Goal: Task Accomplishment & Management: Use online tool/utility

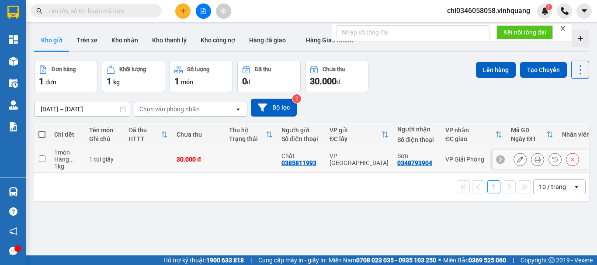
click at [43, 158] on input "checkbox" at bounding box center [42, 159] width 7 height 7
checkbox input "true"
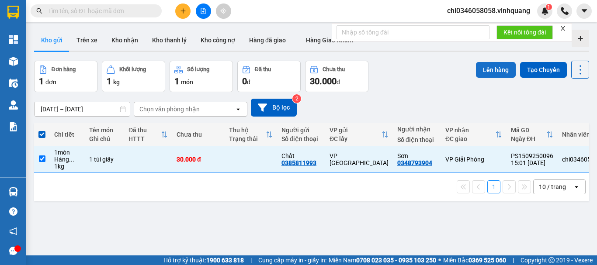
click at [488, 68] on button "Lên hàng" at bounding box center [496, 70] width 40 height 16
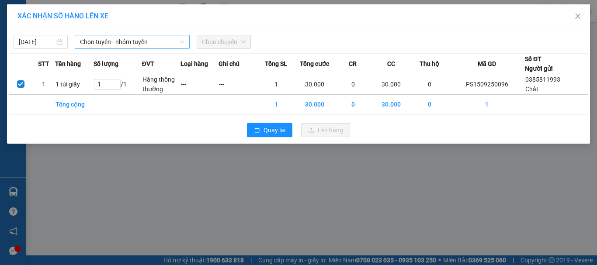
click at [146, 42] on span "Chọn tuyến - nhóm tuyến" at bounding box center [132, 41] width 104 height 13
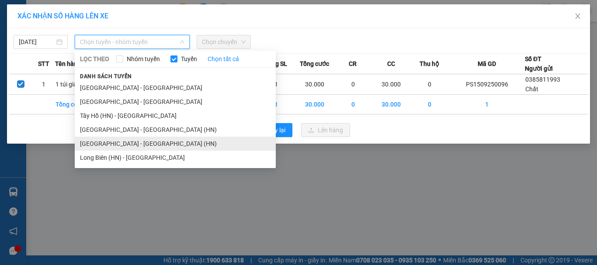
click at [118, 144] on li "[GEOGRAPHIC_DATA] - [GEOGRAPHIC_DATA] (HN)" at bounding box center [175, 144] width 201 height 14
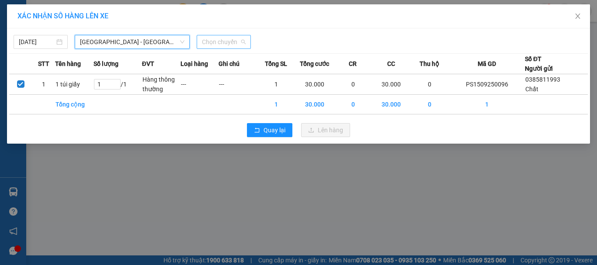
click at [222, 42] on span "Chọn chuyến" at bounding box center [224, 41] width 44 height 13
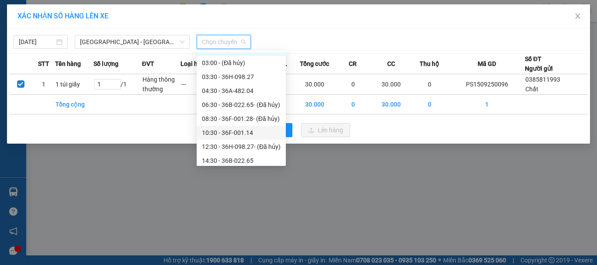
scroll to position [28, 0]
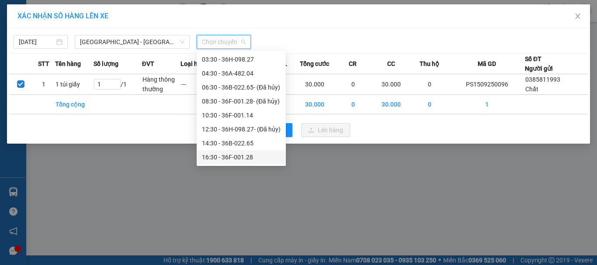
click at [240, 157] on div "16:30 - 36F-001.28" at bounding box center [241, 157] width 79 height 10
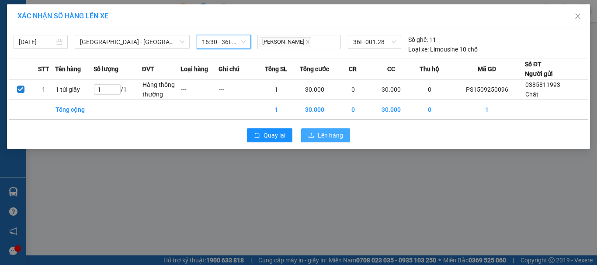
click at [326, 134] on span "Lên hàng" at bounding box center [330, 136] width 25 height 10
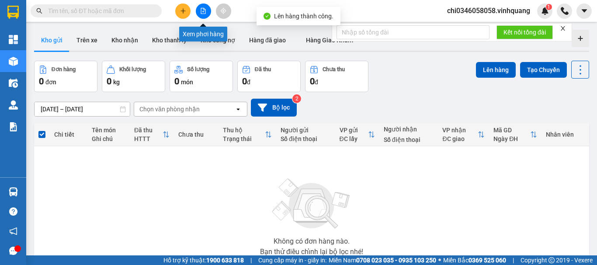
click at [207, 7] on button at bounding box center [203, 10] width 15 height 15
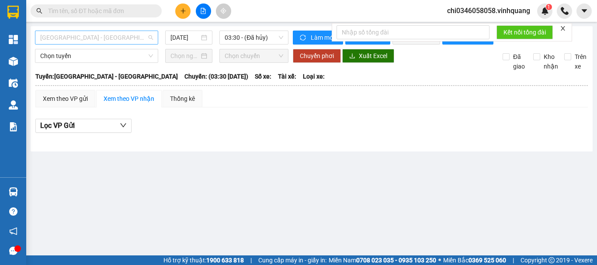
click at [116, 40] on span "[GEOGRAPHIC_DATA] - [GEOGRAPHIC_DATA]" at bounding box center [96, 37] width 113 height 13
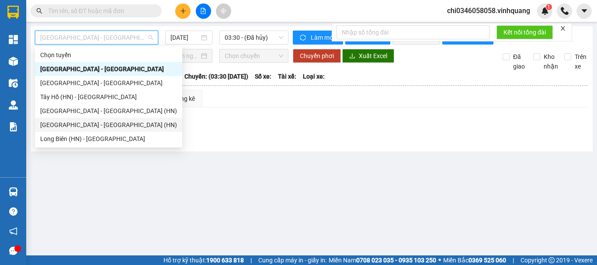
drag, startPoint x: 94, startPoint y: 124, endPoint x: 209, endPoint y: 48, distance: 137.8
click at [94, 124] on div "[GEOGRAPHIC_DATA] - [GEOGRAPHIC_DATA] (HN)" at bounding box center [108, 125] width 137 height 10
type input "[DATE]"
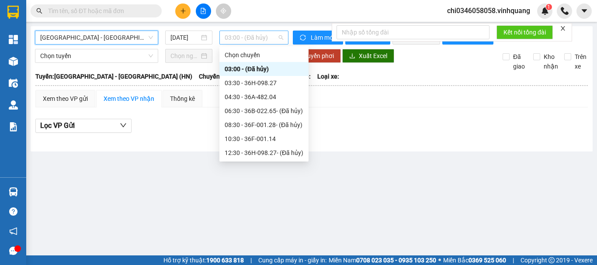
click at [246, 35] on span "03:00 - (Đã hủy)" at bounding box center [254, 37] width 59 height 13
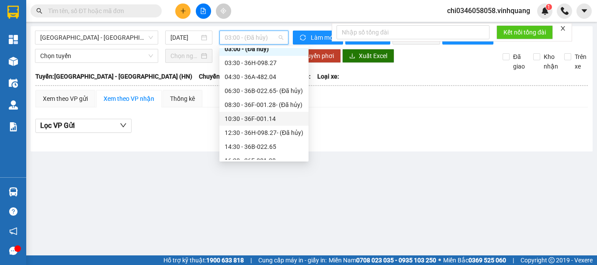
scroll to position [28, 0]
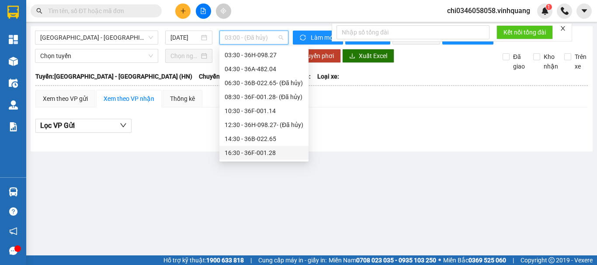
click at [252, 154] on div "16:30 - 36F-001.28" at bounding box center [264, 153] width 79 height 10
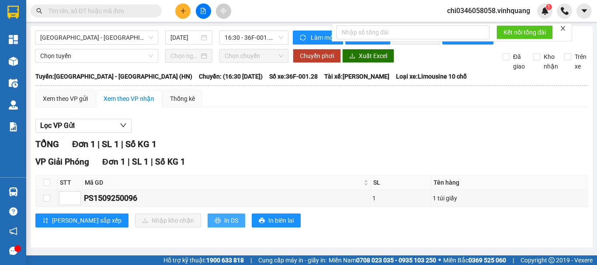
drag, startPoint x: 193, startPoint y: 228, endPoint x: 228, endPoint y: 123, distance: 110.4
click at [224, 225] on span "In DS" at bounding box center [231, 221] width 14 height 10
